Goal: Task Accomplishment & Management: Complete application form

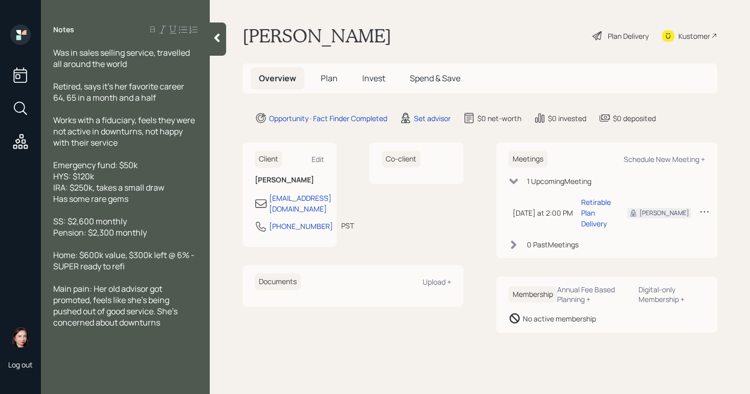
click at [367, 21] on main "[PERSON_NAME] Plan Delivery Kustomer Overview Plan Invest Spend & Save Opportun…" at bounding box center [480, 197] width 540 height 394
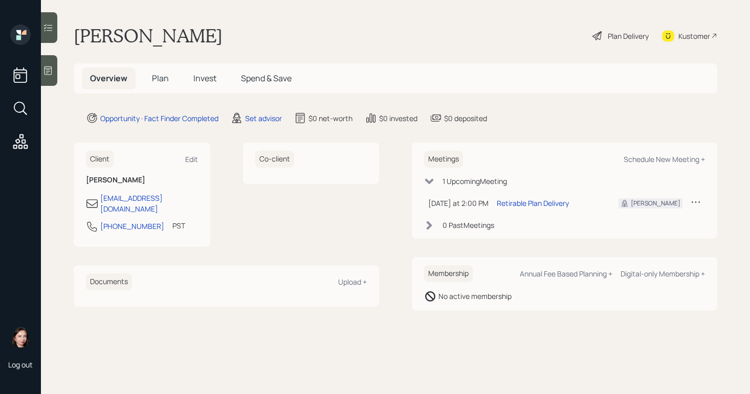
click at [619, 41] on div "Plan Delivery" at bounding box center [627, 36] width 41 height 11
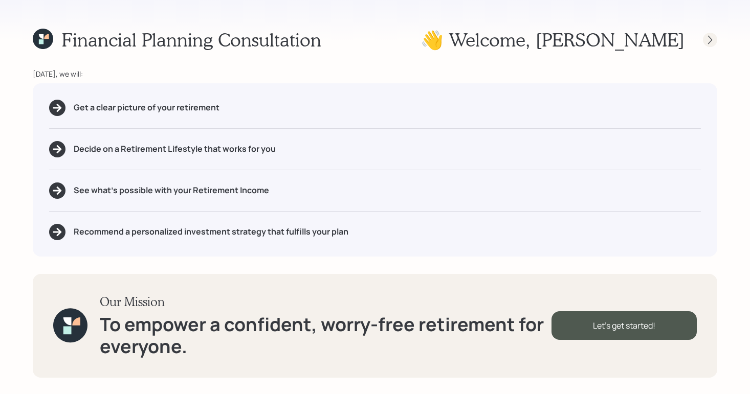
click at [708, 41] on icon at bounding box center [710, 40] width 10 height 10
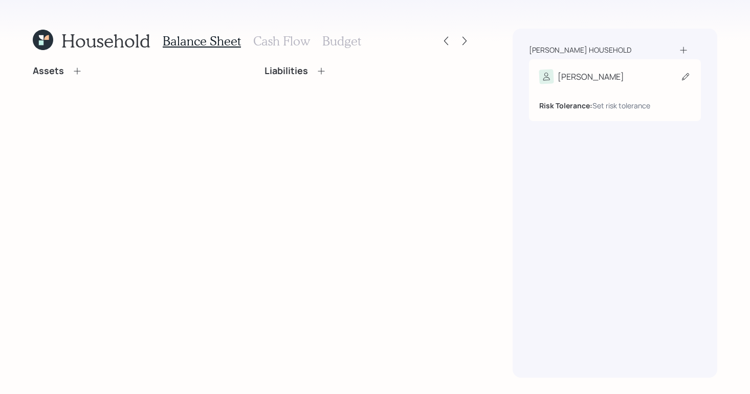
click at [646, 85] on div "Risk Tolerance: Set risk tolerance" at bounding box center [614, 97] width 151 height 27
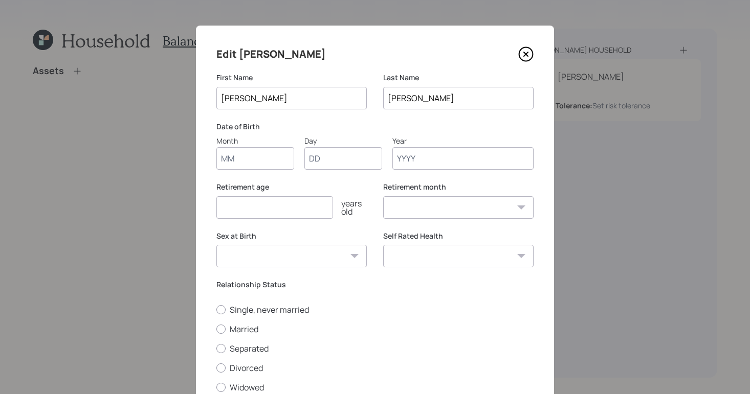
click at [235, 156] on input "Month" at bounding box center [255, 158] width 78 height 22
click at [444, 169] on input "Year" at bounding box center [462, 158] width 141 height 22
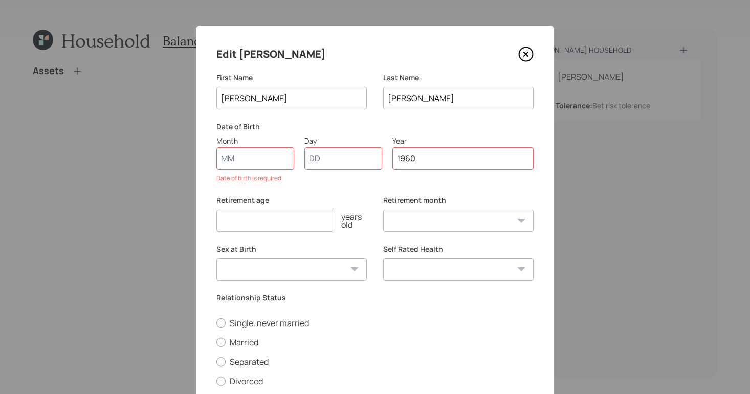
type input "1960"
click at [252, 151] on input "Month" at bounding box center [255, 158] width 78 height 22
type input "01"
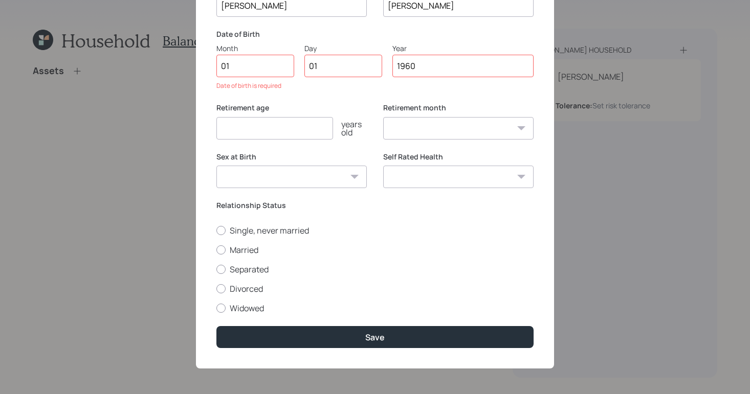
select select "1"
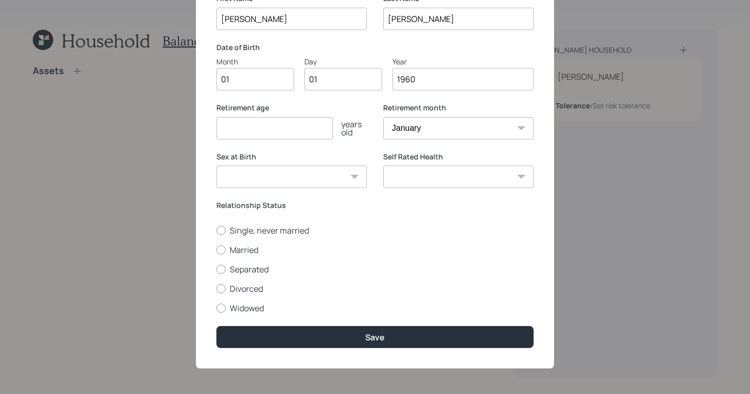
click at [387, 351] on div "Edit [PERSON_NAME] First Name [PERSON_NAME] Last Name [PERSON_NAME] Date of Bir…" at bounding box center [375, 157] width 358 height 422
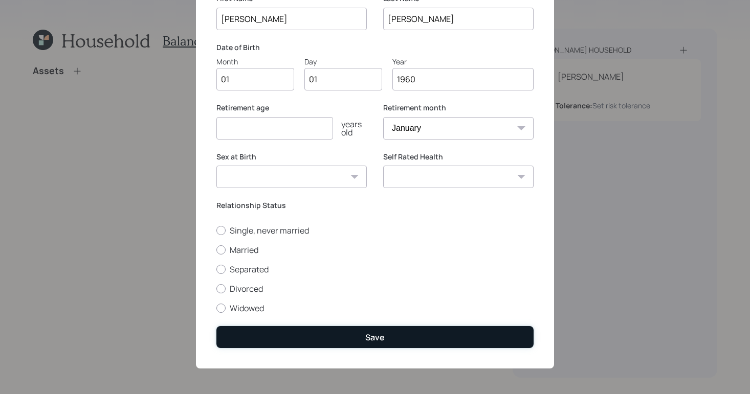
click at [389, 346] on button "Save" at bounding box center [374, 337] width 317 height 22
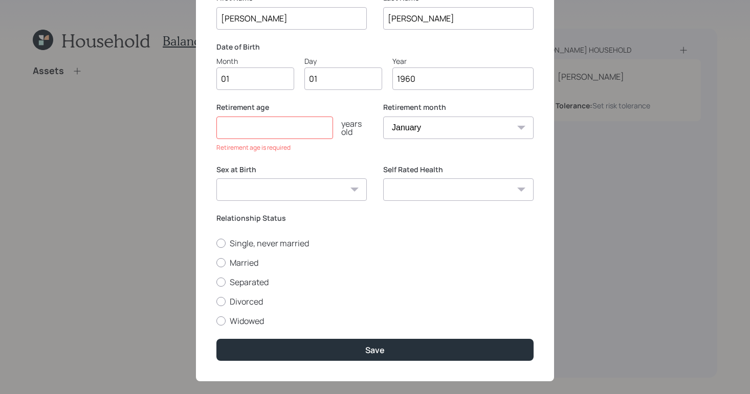
click at [265, 128] on input "number" at bounding box center [274, 128] width 117 height 22
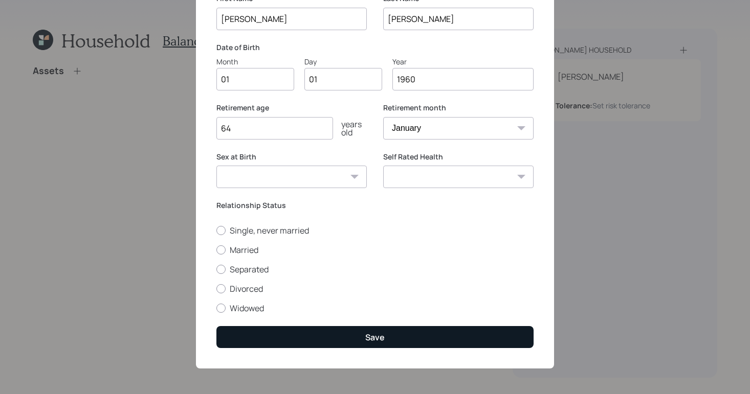
type input "64"
click at [417, 337] on button "Save" at bounding box center [374, 337] width 317 height 22
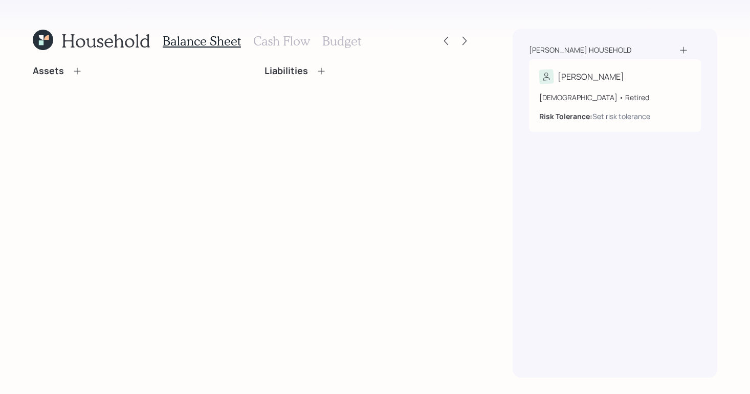
click at [80, 68] on icon at bounding box center [77, 71] width 10 height 10
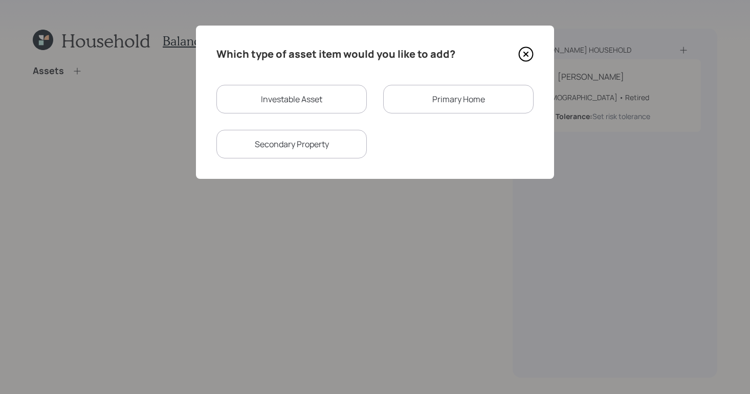
click at [298, 118] on div "Investable Asset Primary Home Secondary Property" at bounding box center [374, 122] width 317 height 74
click at [296, 105] on div "Investable Asset" at bounding box center [291, 99] width 150 height 29
select select "taxable"
select select "balanced"
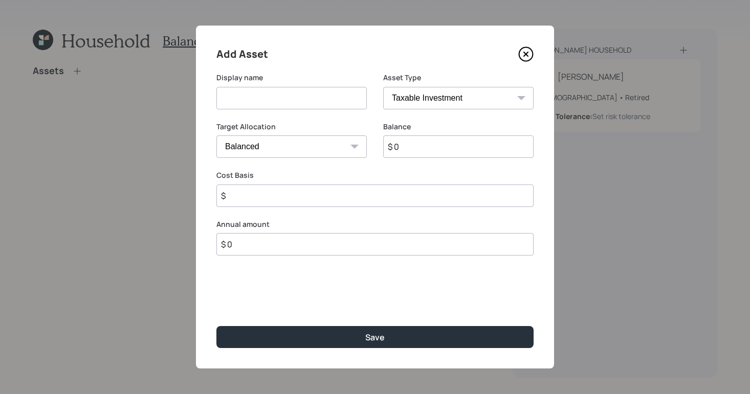
click at [306, 97] on input at bounding box center [291, 98] width 150 height 22
click at [419, 95] on select "SEP [PERSON_NAME] IRA 401(k) [PERSON_NAME] 401(k) 403(b) [PERSON_NAME] 403(b) 4…" at bounding box center [458, 98] width 150 height 22
select select "emergency_fund"
click at [383, 87] on select "SEP [PERSON_NAME] IRA 401(k) [PERSON_NAME] 401(k) 403(b) [PERSON_NAME] 403(b) 4…" at bounding box center [458, 98] width 150 height 22
click at [306, 89] on input at bounding box center [291, 98] width 150 height 22
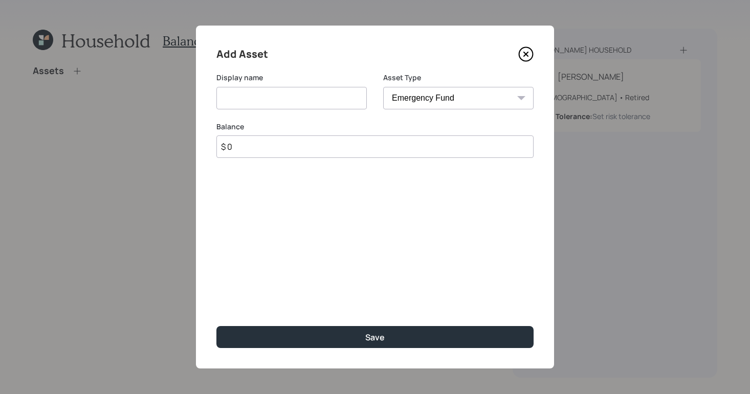
type input "m"
type input "Emergency Fund"
click at [294, 149] on input "$ 0" at bounding box center [374, 146] width 317 height 22
type input "$ 50,000"
click at [325, 324] on div "Add Asset Display name Emergency Fund Asset Type SEP [PERSON_NAME] IRA 401(k) […" at bounding box center [375, 197] width 358 height 343
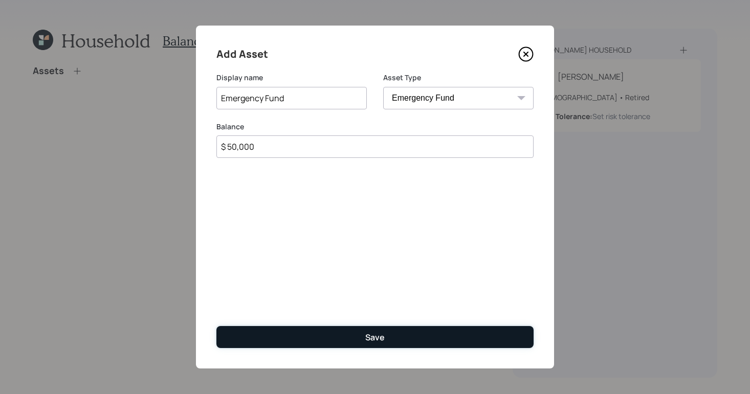
click at [323, 330] on button "Save" at bounding box center [374, 337] width 317 height 22
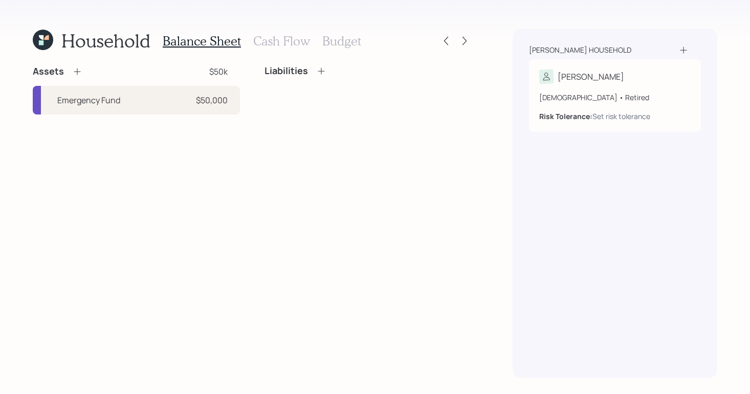
click at [77, 72] on icon at bounding box center [77, 71] width 10 height 10
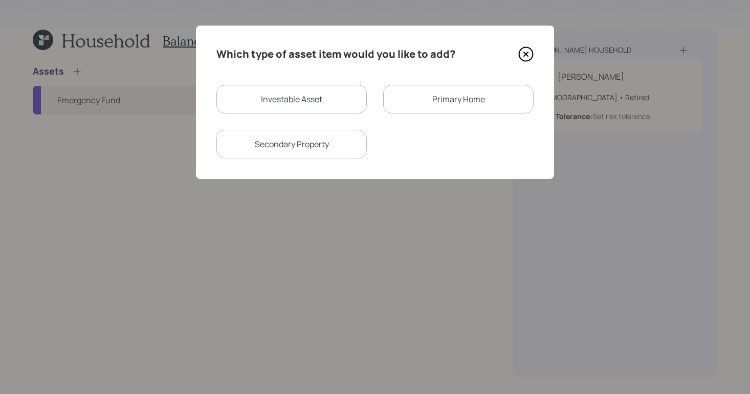
click at [337, 108] on div "Investable Asset" at bounding box center [291, 99] width 150 height 29
select select "taxable"
select select "balanced"
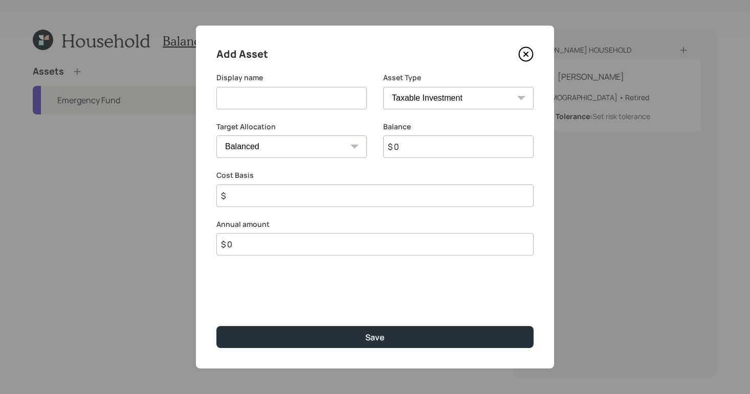
click at [337, 102] on input at bounding box center [291, 98] width 150 height 22
type input "High Yield Savings"
click at [453, 91] on select "SEP [PERSON_NAME] IRA 401(k) [PERSON_NAME] 401(k) 403(b) [PERSON_NAME] 403(b) 4…" at bounding box center [458, 98] width 150 height 22
select select "cash"
click at [383, 87] on select "SEP [PERSON_NAME] IRA 401(k) [PERSON_NAME] 401(k) 403(b) [PERSON_NAME] 403(b) 4…" at bounding box center [458, 98] width 150 height 22
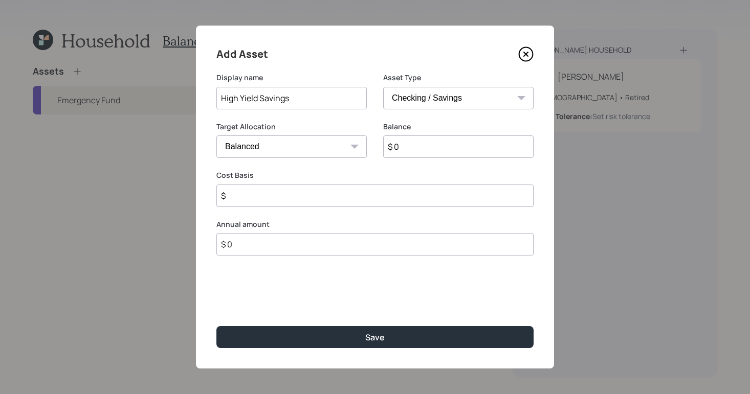
type input "$"
click at [351, 147] on input "$ 0" at bounding box center [374, 146] width 317 height 22
type input "$"
type input "$ 1"
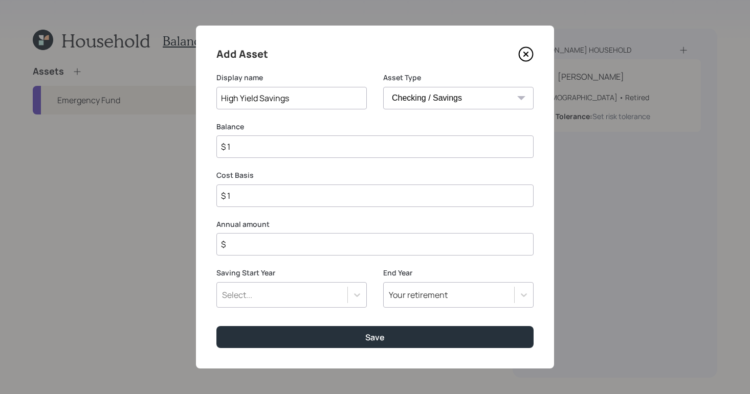
type input "$ 12"
type input "$ 120"
type input "$ 1,200"
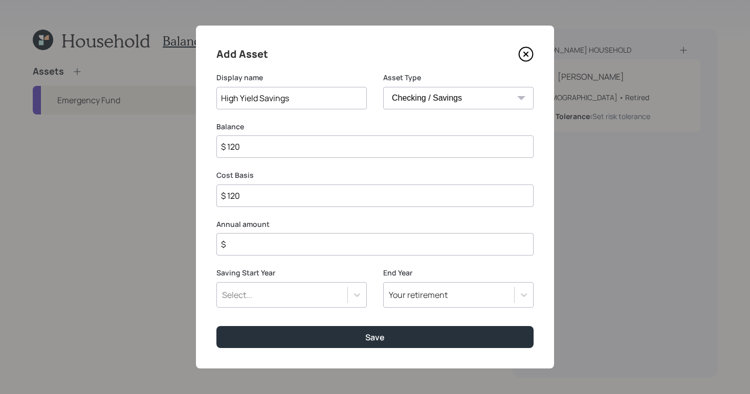
type input "$ 1,200"
type input "$ 12,000"
type input "$ 120,000"
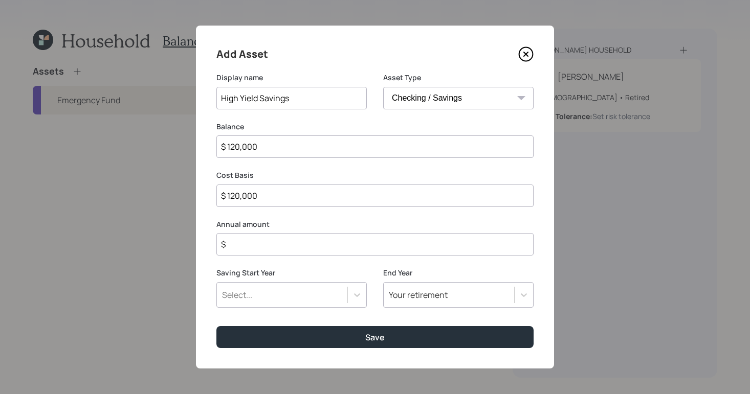
click at [335, 248] on input "$" at bounding box center [374, 244] width 317 height 22
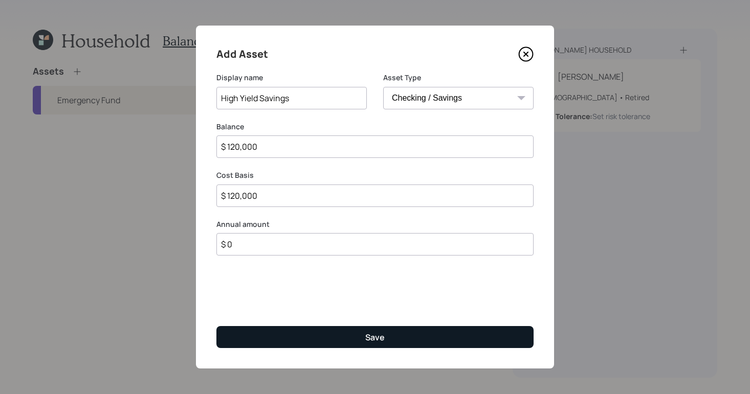
type input "$ 0"
click at [389, 339] on button "Save" at bounding box center [374, 337] width 317 height 22
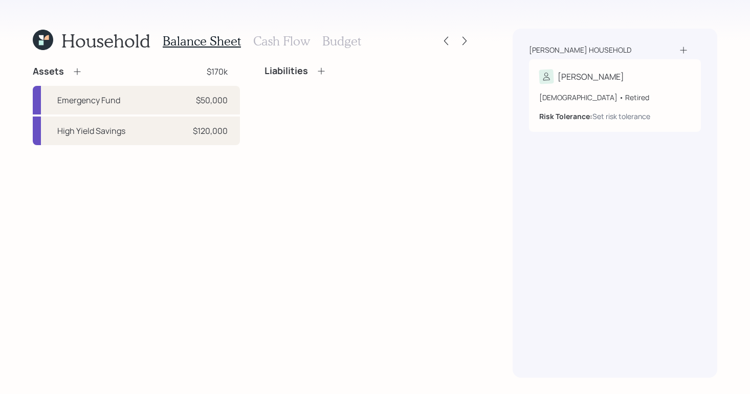
click at [81, 71] on icon at bounding box center [77, 71] width 10 height 10
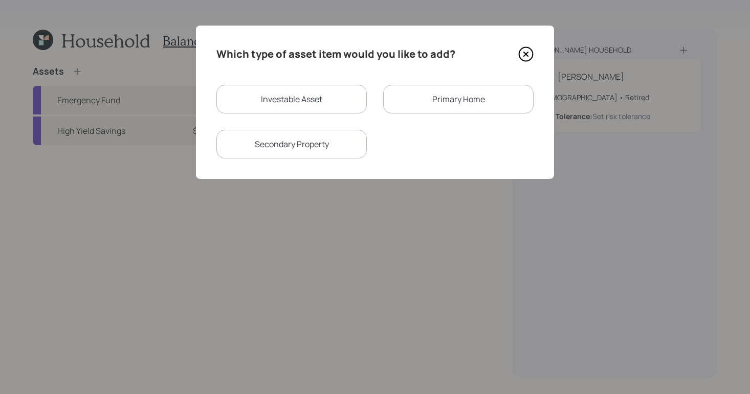
click at [293, 102] on div "Investable Asset" at bounding box center [291, 99] width 150 height 29
select select "taxable"
select select "balanced"
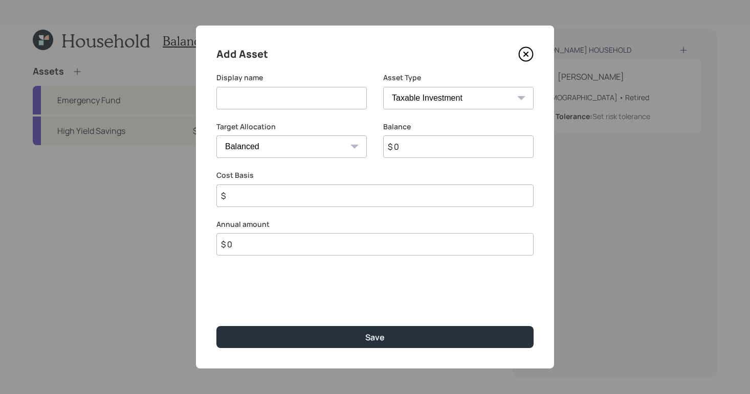
drag, startPoint x: 328, startPoint y: 102, endPoint x: 331, endPoint y: 97, distance: 5.8
click at [328, 102] on input at bounding box center [291, 98] width 150 height 22
type input "Traditional IRA"
click at [398, 150] on input "$ 0" at bounding box center [458, 146] width 150 height 22
type input "$ 250,000"
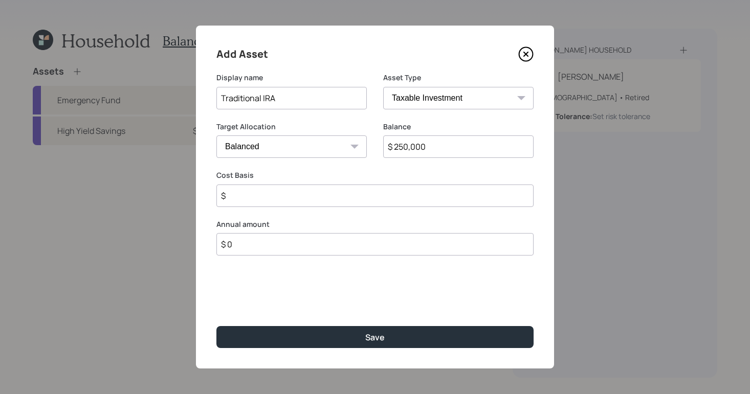
click at [306, 205] on input "$" at bounding box center [374, 196] width 317 height 22
type input "$"
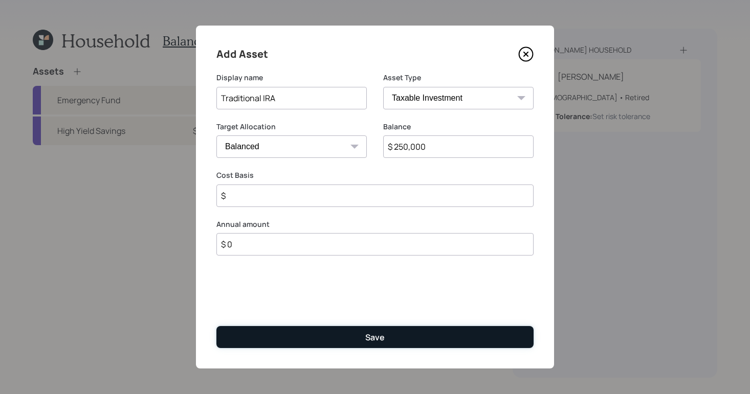
click at [432, 343] on button "Save" at bounding box center [374, 337] width 317 height 22
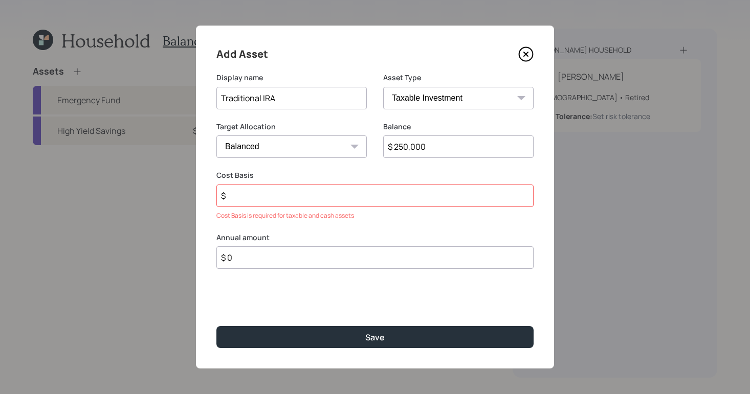
click at [468, 104] on select "SEP [PERSON_NAME] IRA 401(k) [PERSON_NAME] 401(k) 403(b) [PERSON_NAME] 403(b) 4…" at bounding box center [458, 98] width 150 height 22
select select "ira"
click at [383, 87] on select "SEP [PERSON_NAME] IRA 401(k) [PERSON_NAME] 401(k) 403(b) [PERSON_NAME] 403(b) 4…" at bounding box center [458, 98] width 150 height 22
click at [310, 183] on div "Annual amount $" at bounding box center [374, 188] width 317 height 37
click at [311, 195] on input "$" at bounding box center [374, 196] width 317 height 22
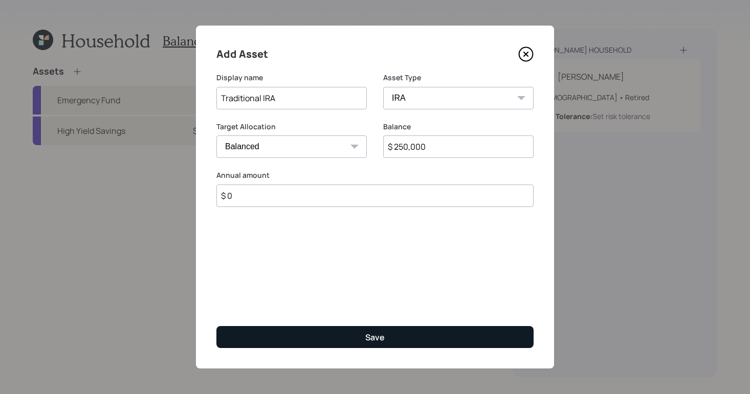
type input "$ 0"
click at [369, 337] on div "Save" at bounding box center [374, 337] width 19 height 11
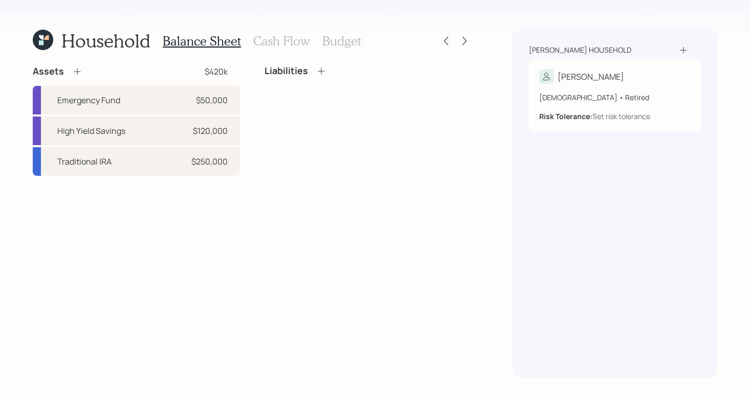
click at [292, 47] on h3 "Cash Flow" at bounding box center [281, 41] width 57 height 15
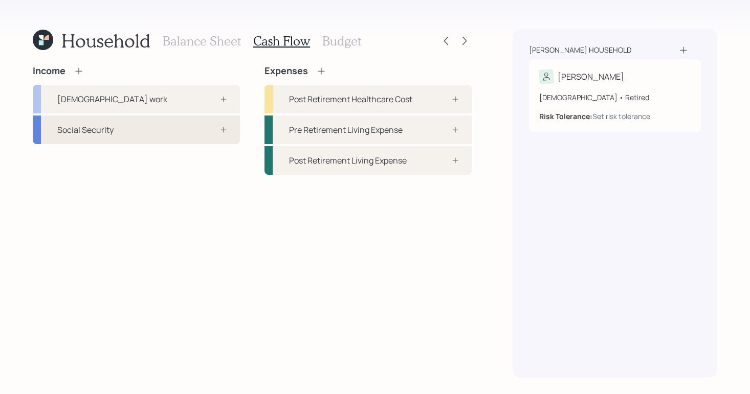
click at [102, 137] on div "Social Security" at bounding box center [136, 130] width 207 height 29
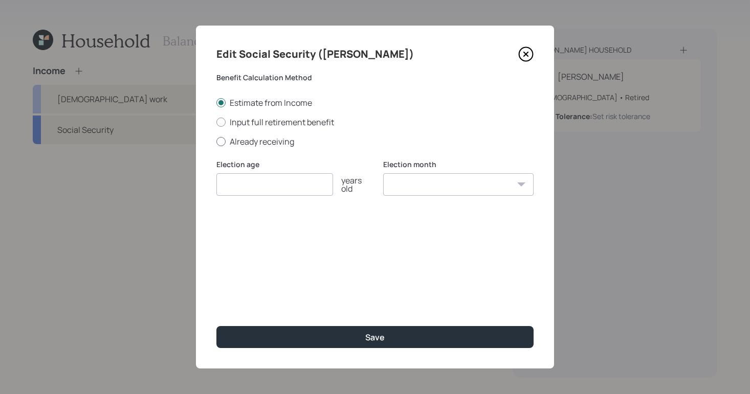
click at [216, 138] on label "Already receiving" at bounding box center [374, 141] width 317 height 11
click at [216, 141] on input "Already receiving" at bounding box center [216, 141] width 1 height 1
radio input "true"
click at [257, 173] on input "number" at bounding box center [274, 184] width 117 height 22
click at [299, 231] on input "$" at bounding box center [374, 233] width 317 height 22
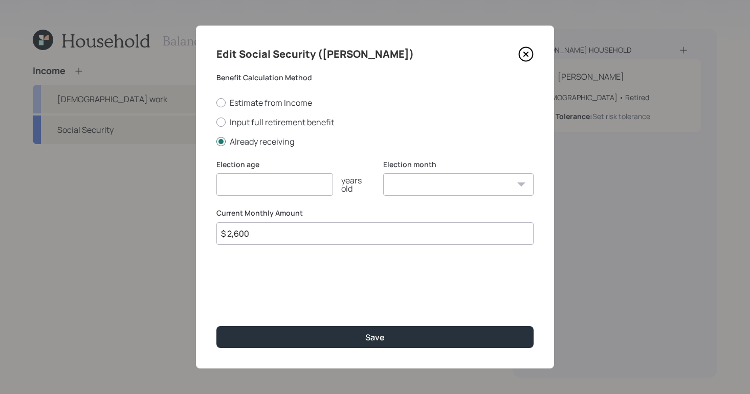
type input "$ 2,600"
click at [311, 189] on input "number" at bounding box center [274, 184] width 117 height 22
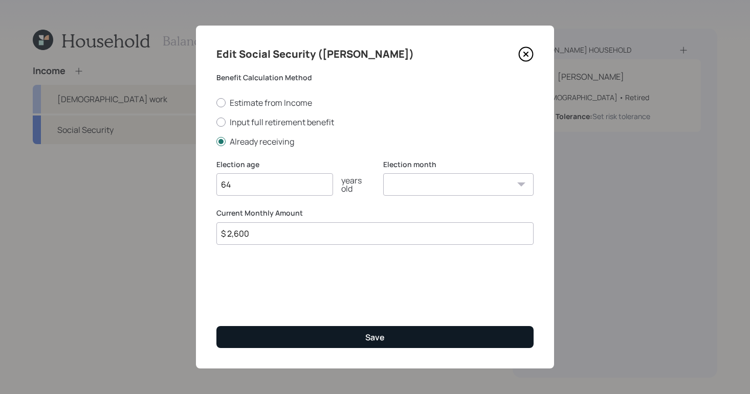
type input "64"
click at [362, 335] on button "Save" at bounding box center [374, 337] width 317 height 22
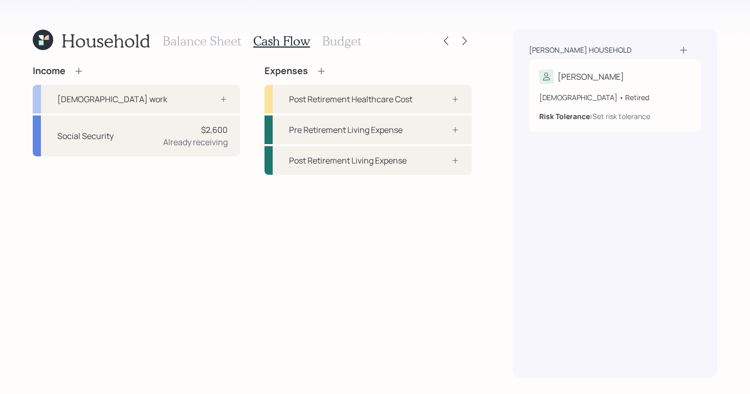
click at [77, 70] on icon at bounding box center [79, 71] width 10 height 10
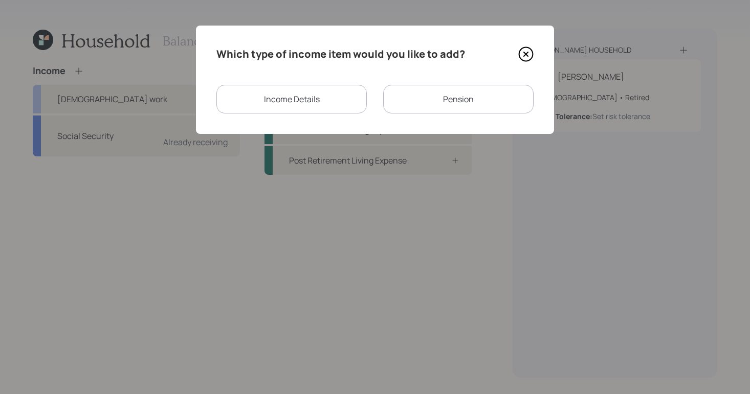
click at [407, 95] on div "Pension" at bounding box center [458, 99] width 150 height 29
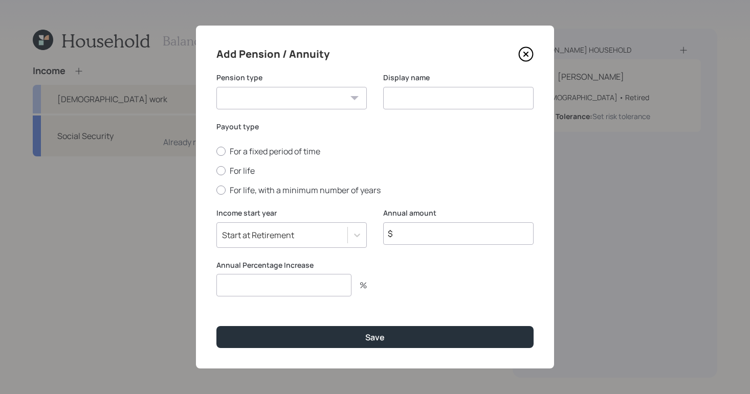
click at [271, 90] on select "Pension Annuity" at bounding box center [291, 98] width 150 height 22
select select "pension"
click at [216, 87] on select "Pension Annuity" at bounding box center [291, 98] width 150 height 22
click at [400, 96] on input at bounding box center [458, 98] width 150 height 22
type input "Pension"
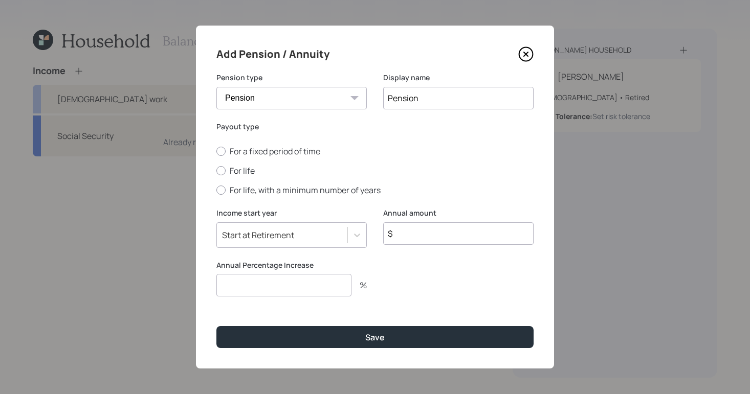
click at [226, 176] on div "For a fixed period of time For life For life, with a minimum number of years" at bounding box center [374, 171] width 317 height 50
click at [214, 167] on div "Add Pension / Annuity Pension type Pension Annuity Display name Pension Payout …" at bounding box center [375, 197] width 358 height 343
click at [216, 167] on label "For life" at bounding box center [374, 170] width 317 height 11
click at [216, 171] on input "For life" at bounding box center [216, 171] width 1 height 1
radio input "true"
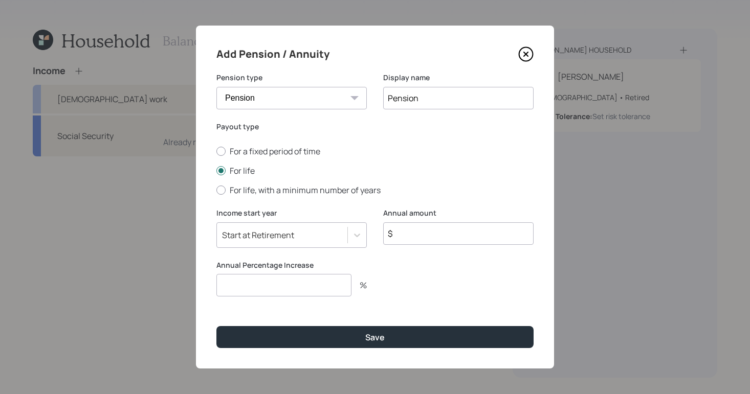
click at [433, 236] on input "$" at bounding box center [458, 233] width 150 height 22
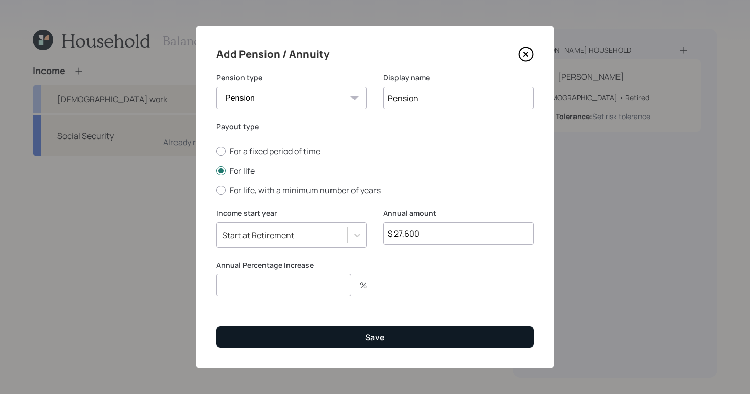
type input "$ 27,600"
click at [418, 330] on button "Save" at bounding box center [374, 337] width 317 height 22
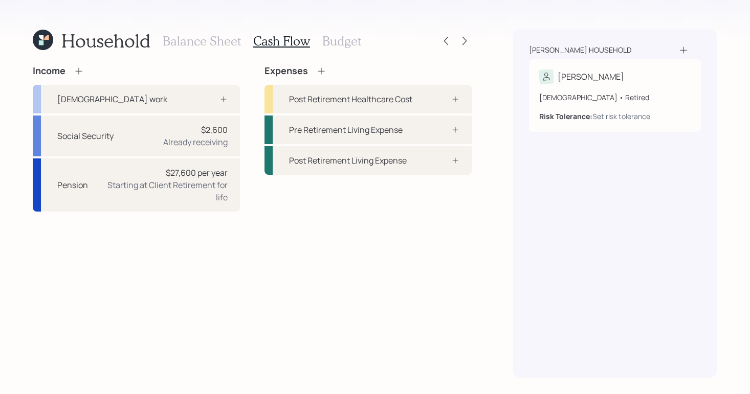
click at [211, 48] on h3 "Balance Sheet" at bounding box center [202, 41] width 78 height 15
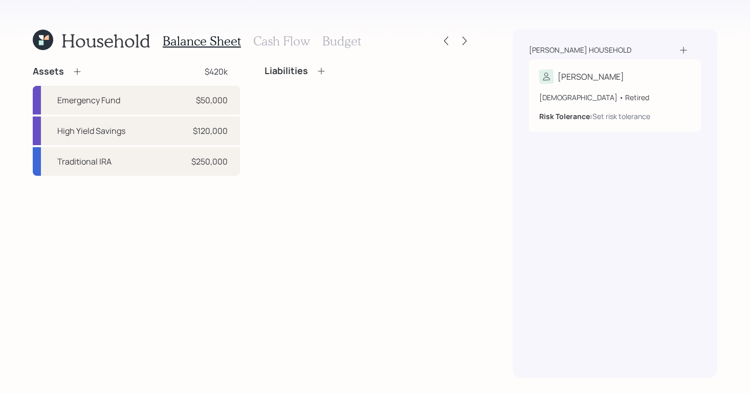
click at [76, 72] on icon at bounding box center [77, 71] width 10 height 10
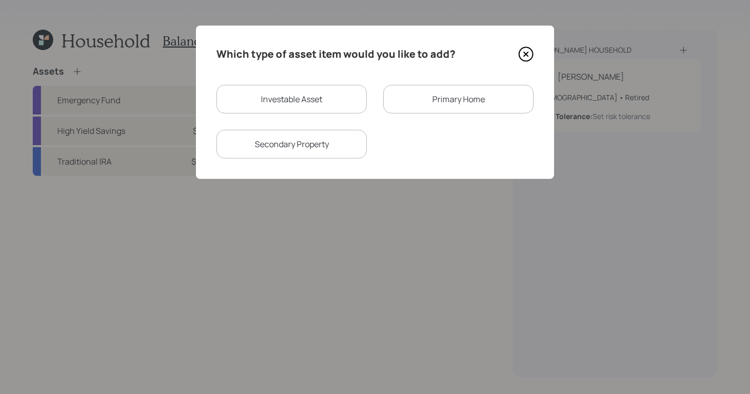
click at [429, 107] on div "Primary Home" at bounding box center [458, 99] width 150 height 29
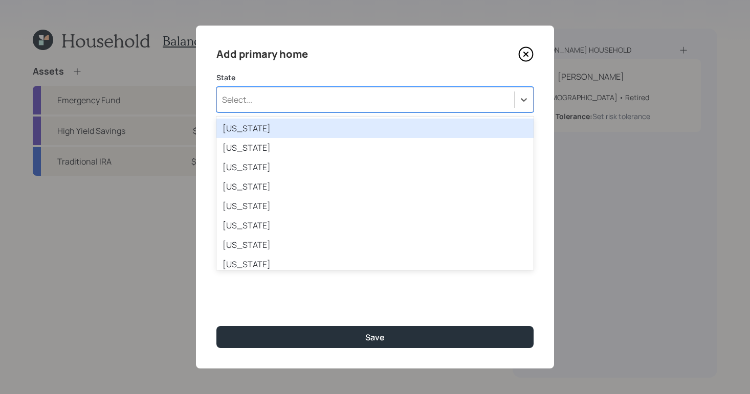
click at [264, 96] on div "Select..." at bounding box center [365, 99] width 297 height 17
type input "ca"
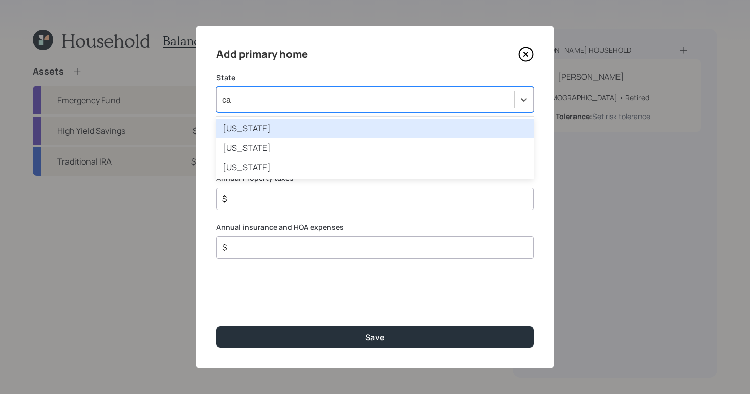
click at [276, 127] on div "[US_STATE]" at bounding box center [374, 128] width 317 height 19
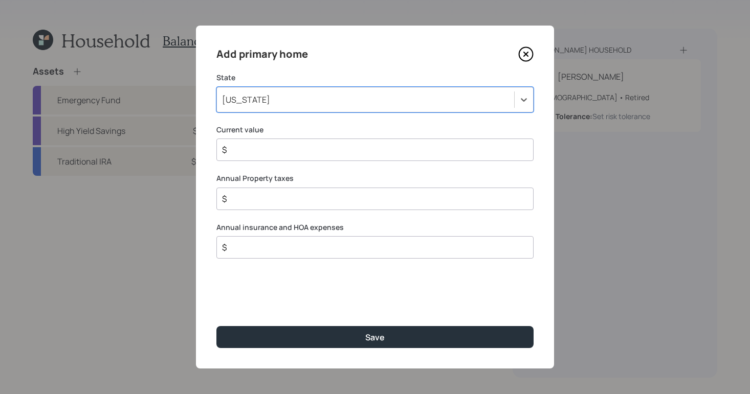
click at [304, 156] on div "$" at bounding box center [374, 150] width 317 height 22
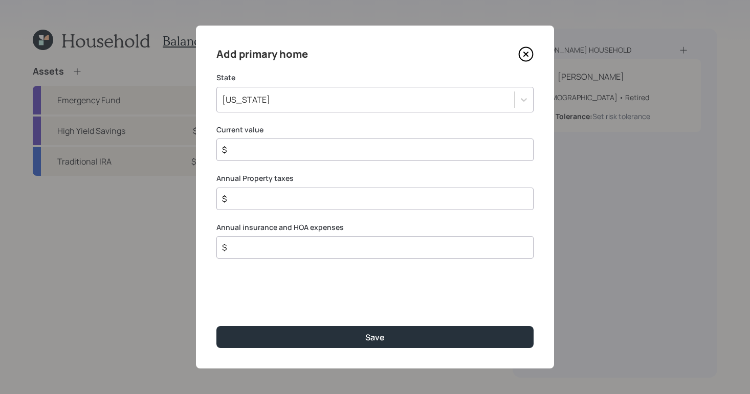
click at [306, 146] on input "$" at bounding box center [371, 150] width 300 height 12
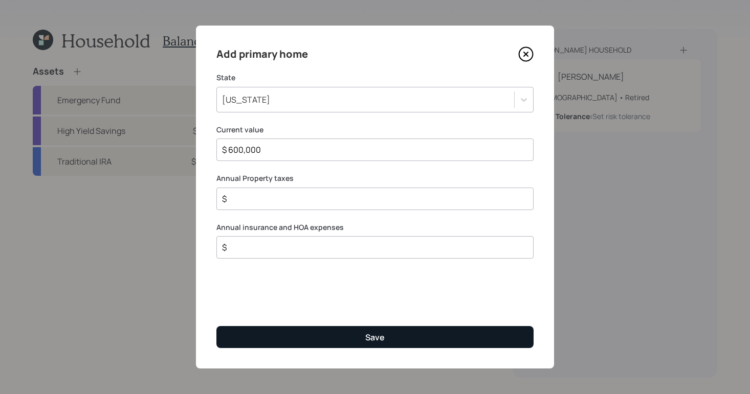
type input "$ 600,000"
click at [376, 339] on div "Save" at bounding box center [374, 337] width 19 height 11
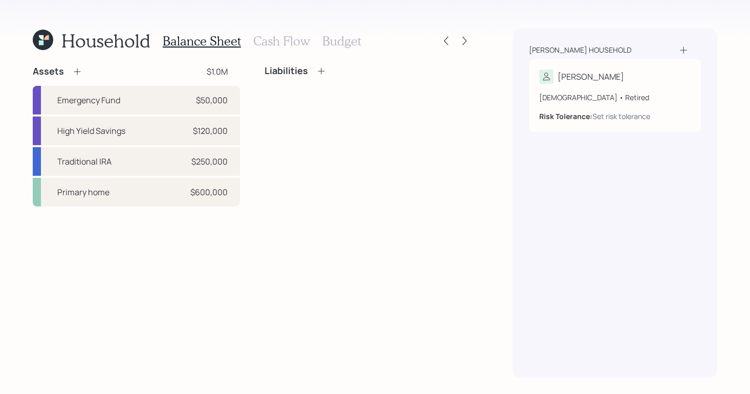
click at [315, 70] on div "Liabilities" at bounding box center [295, 70] width 62 height 11
click at [320, 70] on icon at bounding box center [321, 71] width 10 height 10
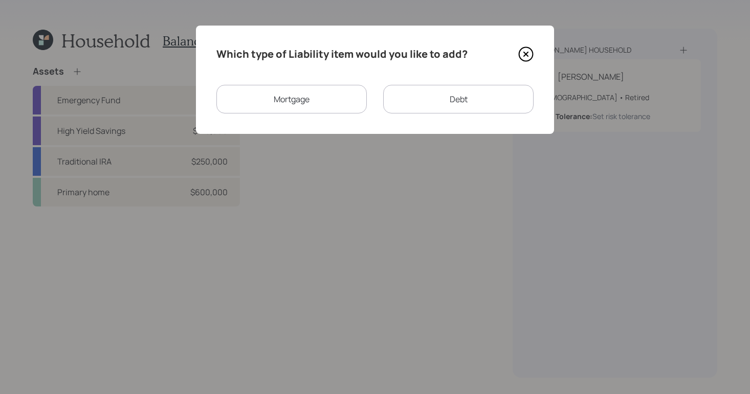
click at [342, 104] on div "Mortgage" at bounding box center [291, 99] width 150 height 29
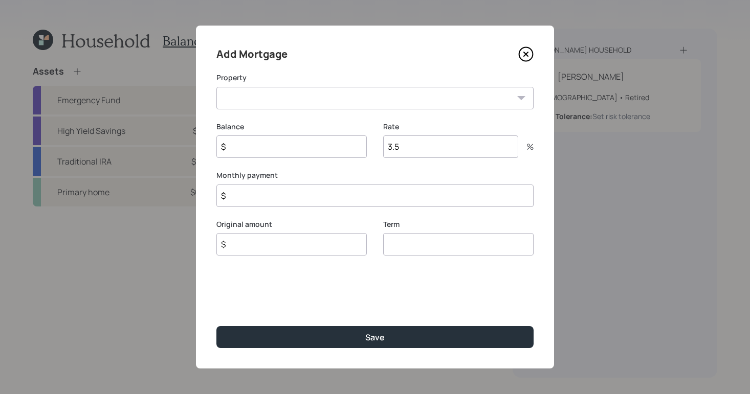
click at [353, 97] on select "CA Primary home" at bounding box center [374, 98] width 317 height 22
select select "62f8c979-a859-4230-9332-a192abc5eceb"
click at [216, 87] on select "CA Primary home" at bounding box center [374, 98] width 317 height 22
click at [293, 147] on input "$" at bounding box center [291, 146] width 150 height 22
type input "$ 300,000"
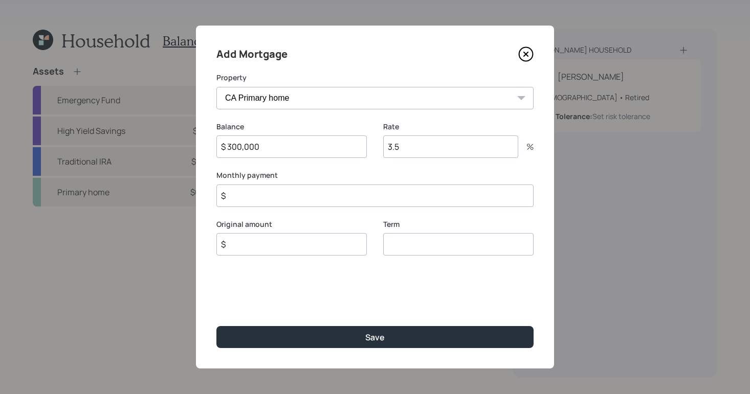
click at [440, 149] on input "3.5" at bounding box center [450, 146] width 135 height 22
type input "3"
type input "6"
click at [311, 194] on input "$" at bounding box center [374, 196] width 317 height 22
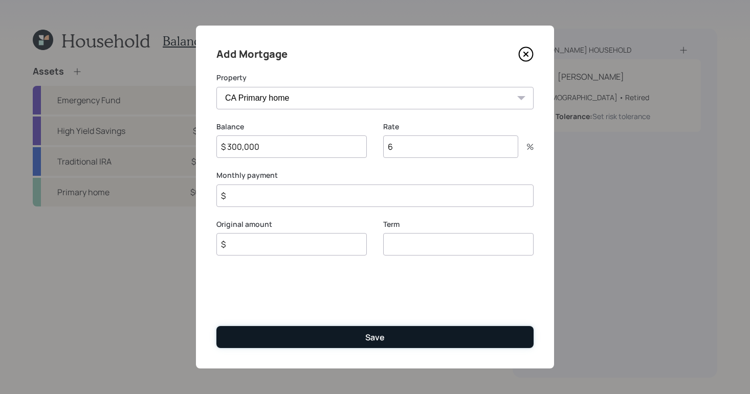
click at [318, 340] on button "Save" at bounding box center [374, 337] width 317 height 22
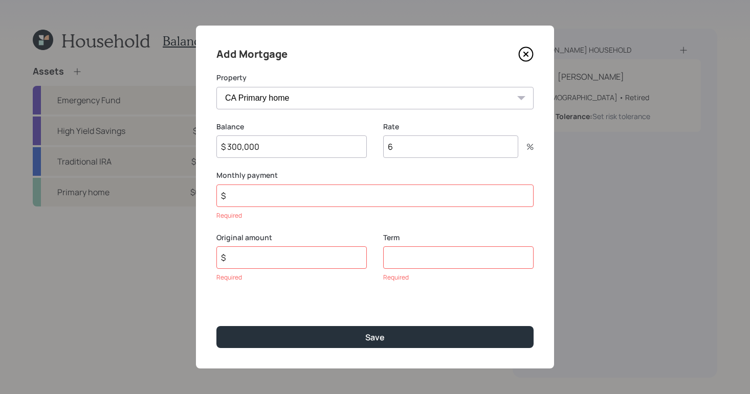
click at [407, 255] on input "number" at bounding box center [458, 257] width 150 height 22
type input "30"
click at [325, 176] on label "Monthly payment" at bounding box center [374, 175] width 317 height 10
click at [321, 191] on input "$" at bounding box center [374, 196] width 317 height 22
type input "$ 1"
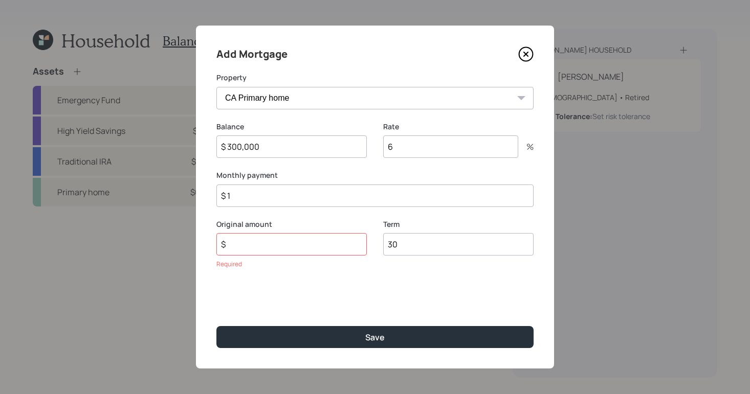
click at [294, 258] on div "Original amount $ Required" at bounding box center [291, 244] width 150 height 50
click at [295, 251] on input "$" at bounding box center [291, 244] width 150 height 22
type input "$ 300,000"
click at [323, 319] on div "Add Mortgage Property CA Primary home Balance $ 300,000 Rate 6 % Monthly paymen…" at bounding box center [375, 197] width 358 height 343
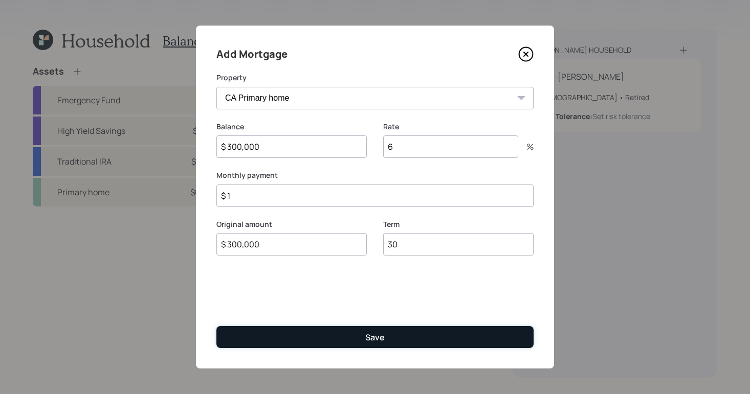
click at [330, 331] on button "Save" at bounding box center [374, 337] width 317 height 22
